Goal: Navigation & Orientation: Find specific page/section

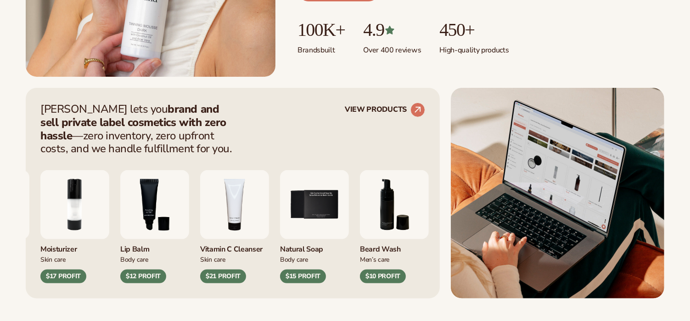
scroll to position [322, 0]
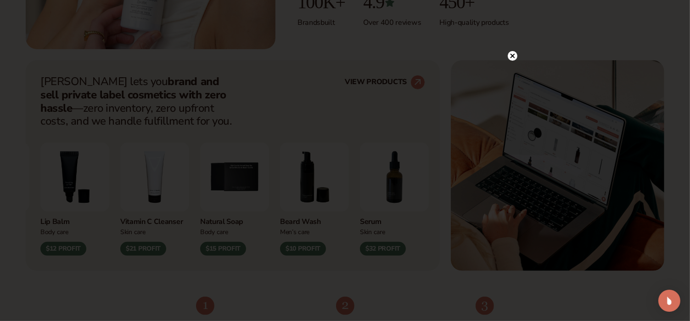
click at [513, 58] on circle at bounding box center [513, 56] width 10 height 10
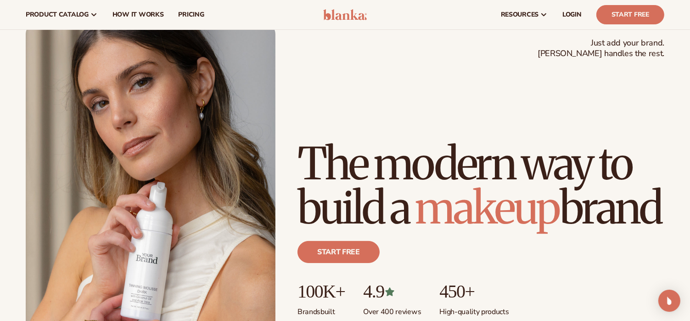
scroll to position [0, 0]
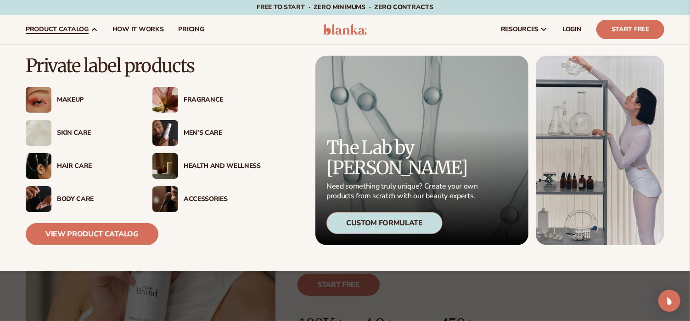
click at [167, 162] on img at bounding box center [166, 166] width 26 height 26
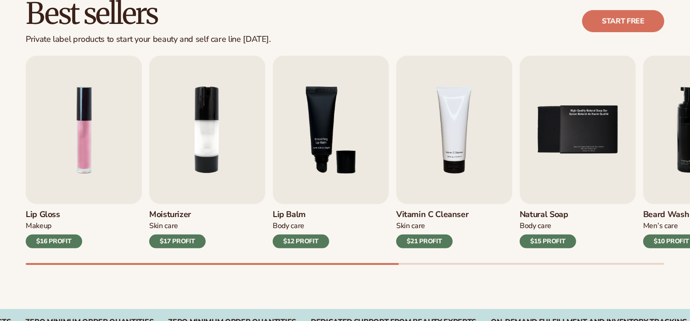
scroll to position [276, 0]
